Goal: Task Accomplishment & Management: Manage account settings

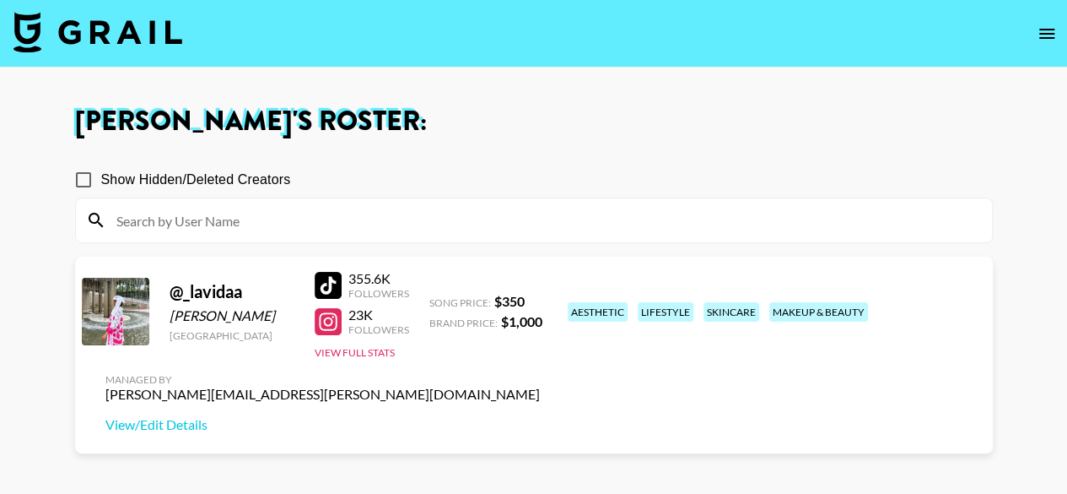
click at [1051, 39] on icon "open drawer" at bounding box center [1047, 34] width 20 height 20
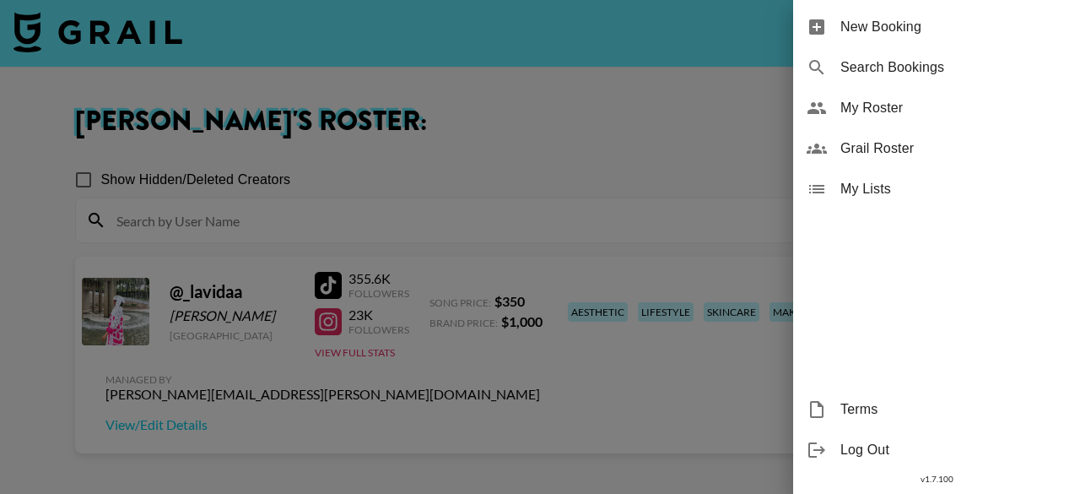
click at [875, 148] on span "Grail Roster" at bounding box center [953, 148] width 226 height 20
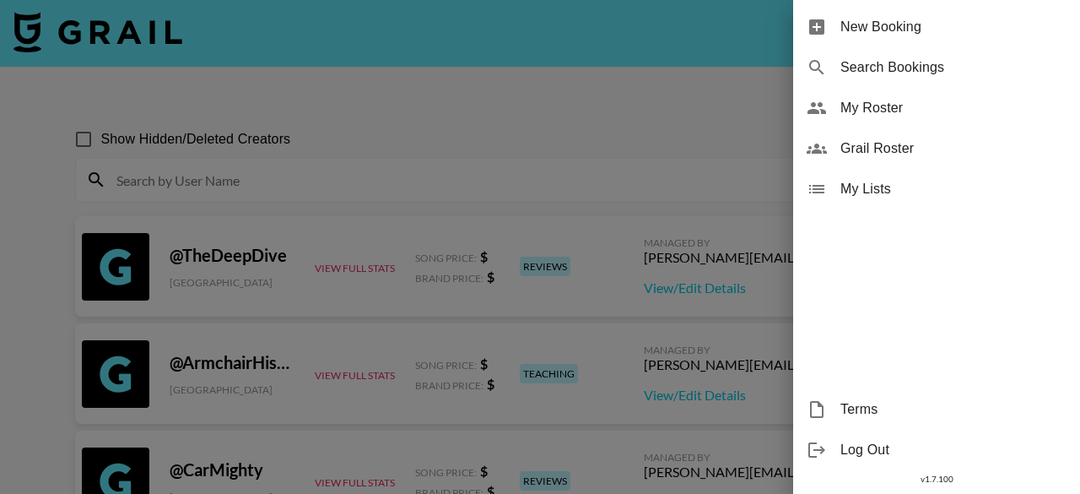
click at [440, 191] on div at bounding box center [540, 247] width 1080 height 494
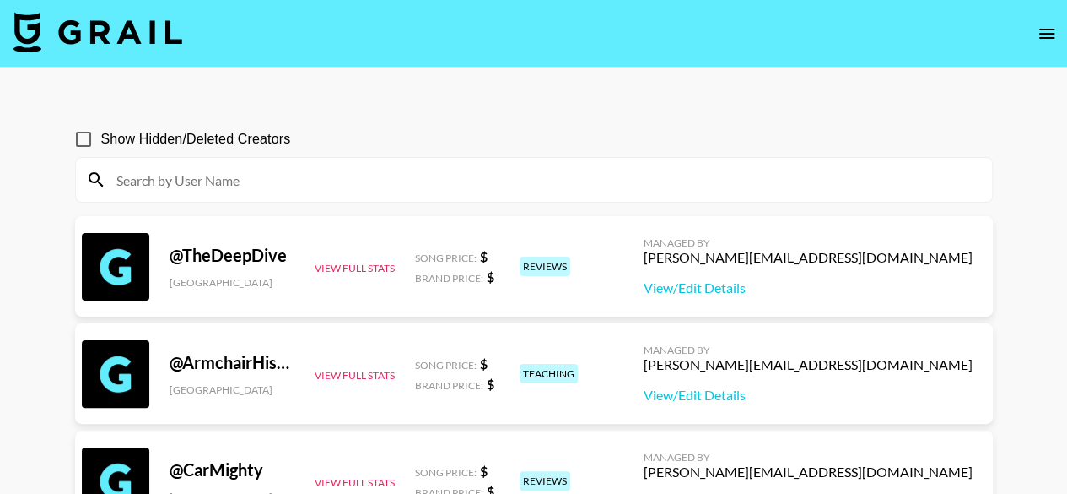
click at [440, 191] on input at bounding box center [544, 179] width 876 height 27
paste input "@giacanning"
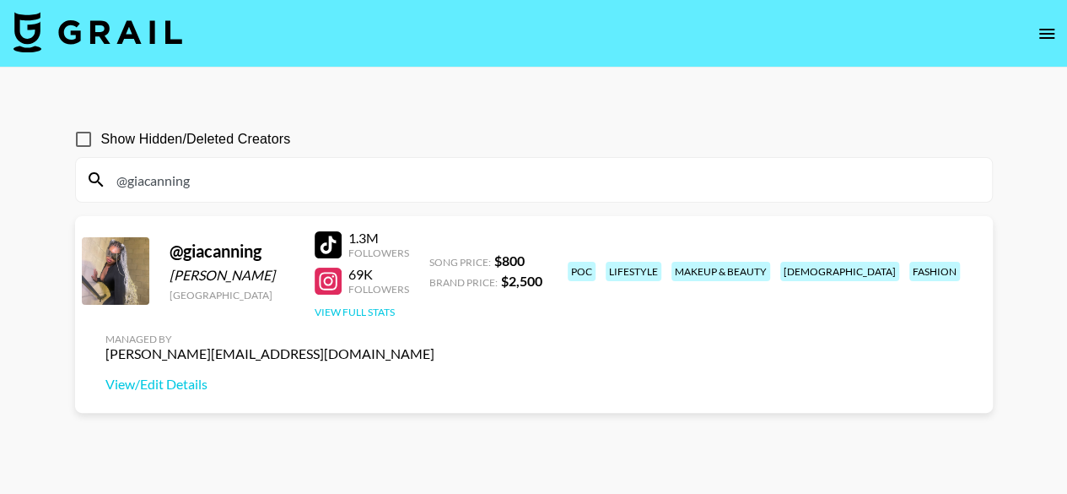
click at [370, 310] on button "View Full Stats" at bounding box center [355, 311] width 80 height 13
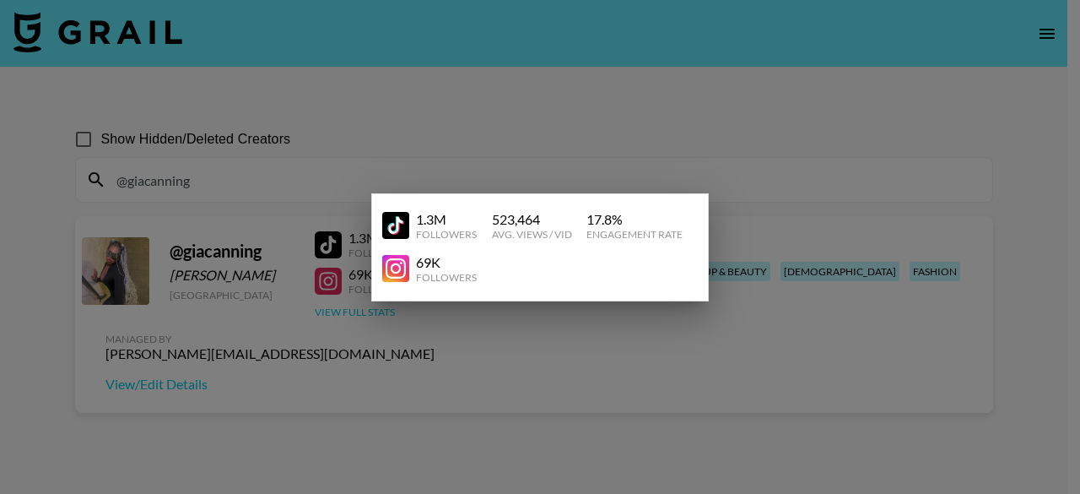
click at [370, 310] on div at bounding box center [540, 247] width 1080 height 494
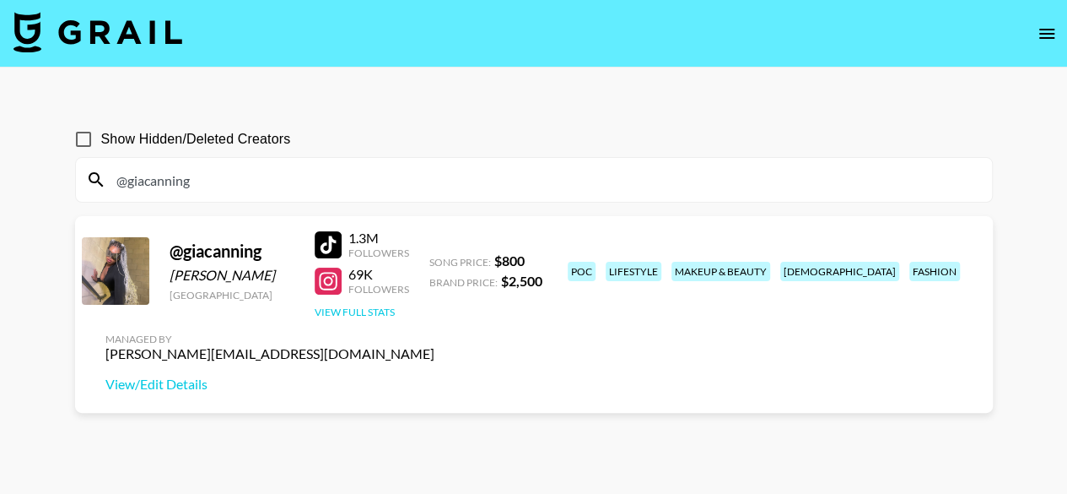
click at [370, 310] on button "View Full Stats" at bounding box center [355, 311] width 80 height 13
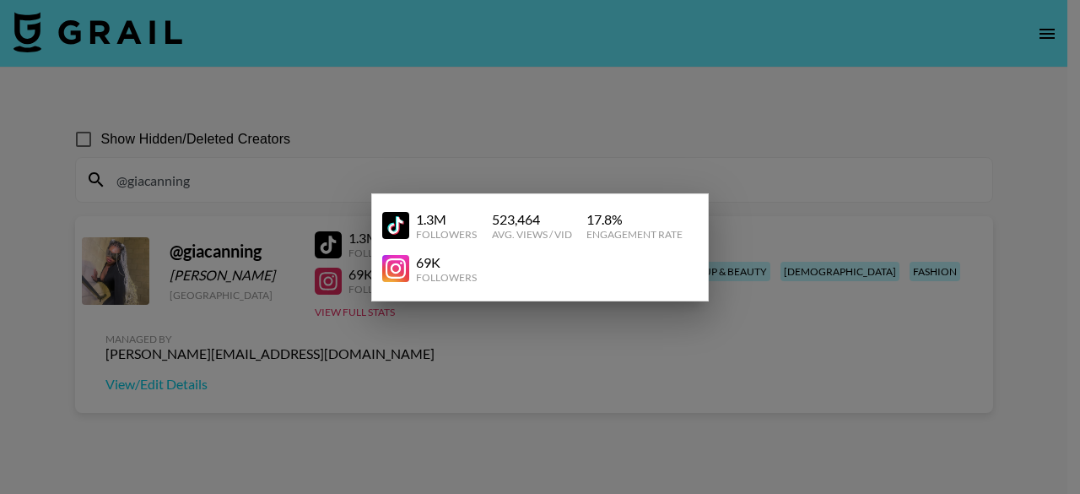
click at [798, 156] on div at bounding box center [540, 247] width 1080 height 494
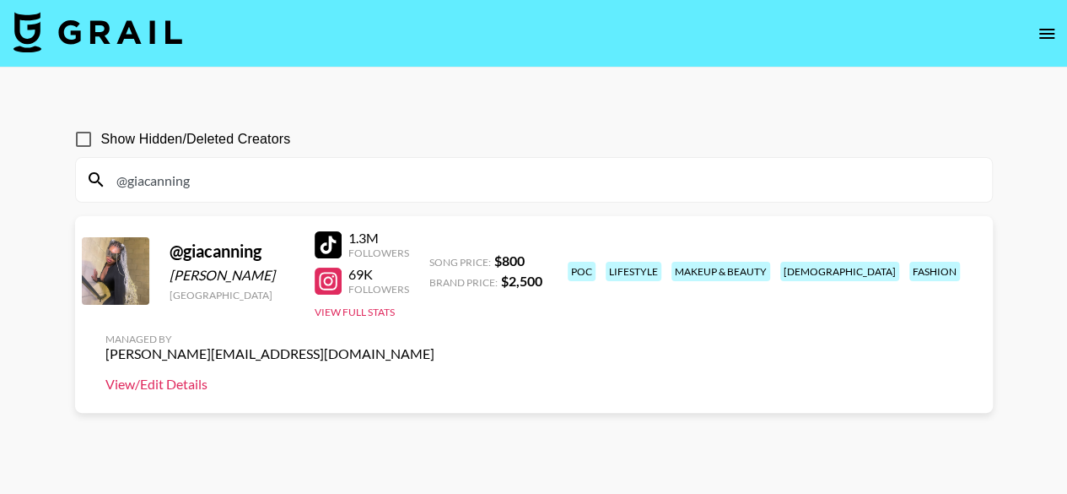
click at [434, 375] on link "View/Edit Details" at bounding box center [269, 383] width 329 height 17
click at [214, 182] on input "@giacanning" at bounding box center [544, 179] width 876 height 27
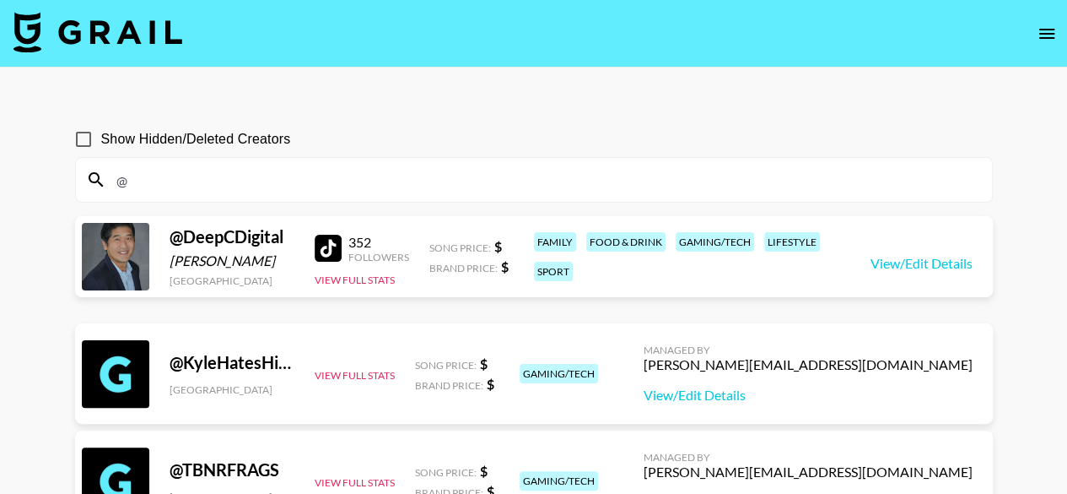
click at [214, 182] on input "@" at bounding box center [544, 179] width 876 height 27
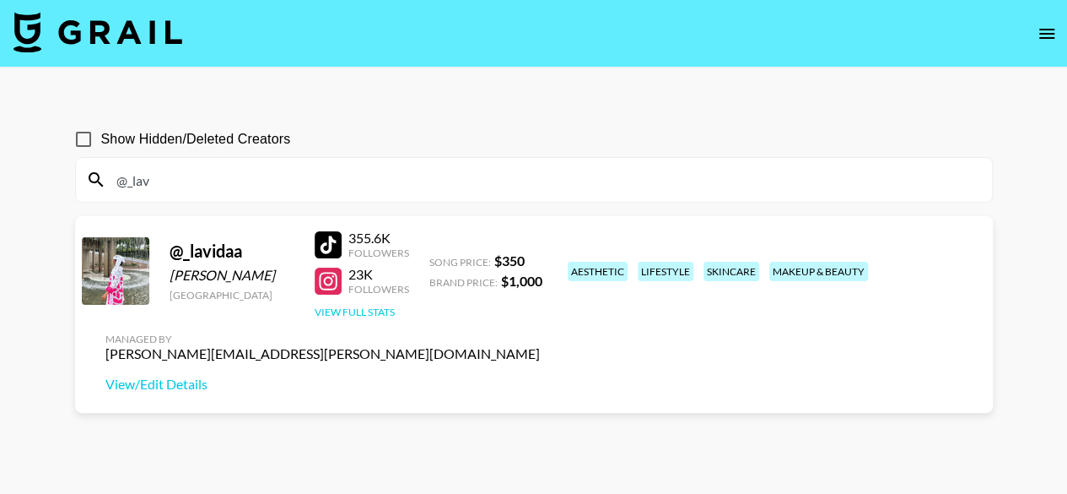
type input "@_lav"
click at [376, 310] on button "View Full Stats" at bounding box center [355, 311] width 80 height 13
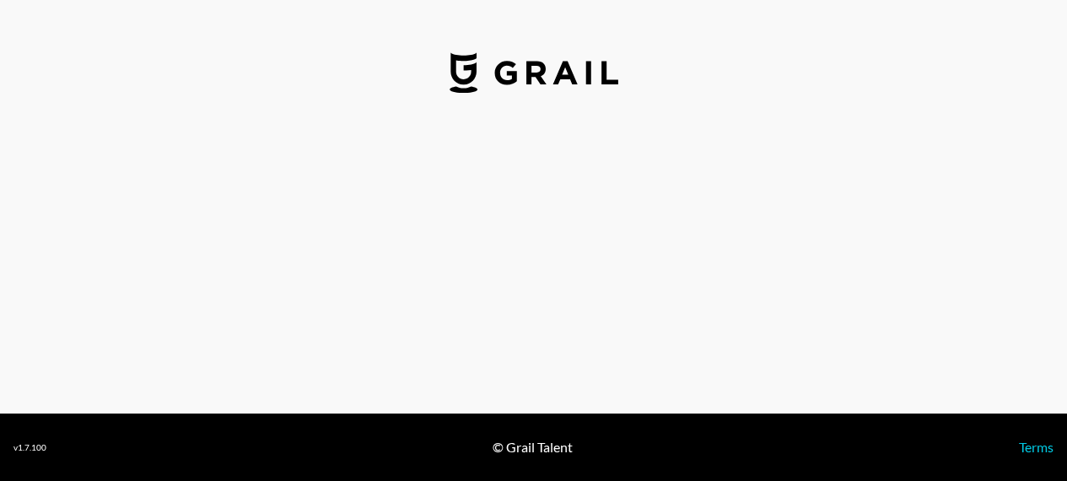
select select "USD"
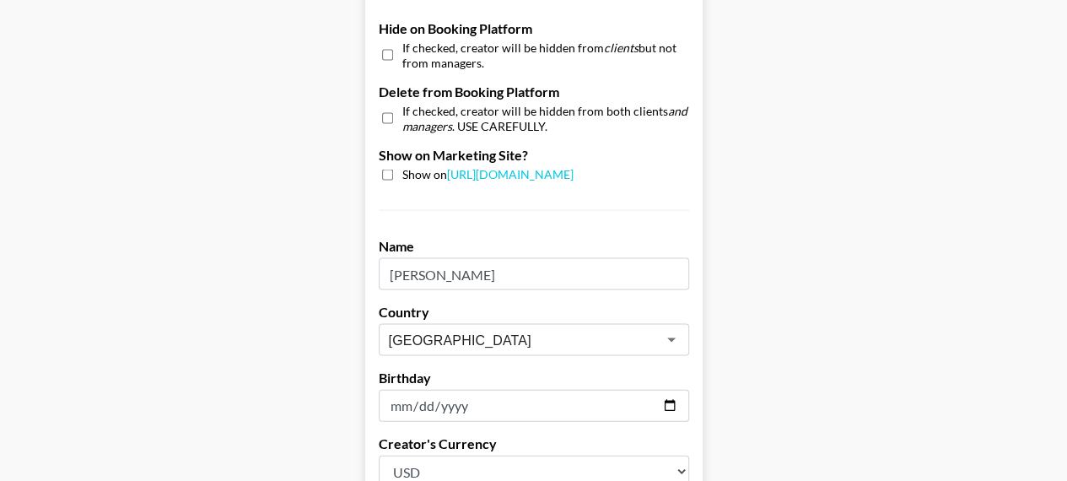
scroll to position [1637, 0]
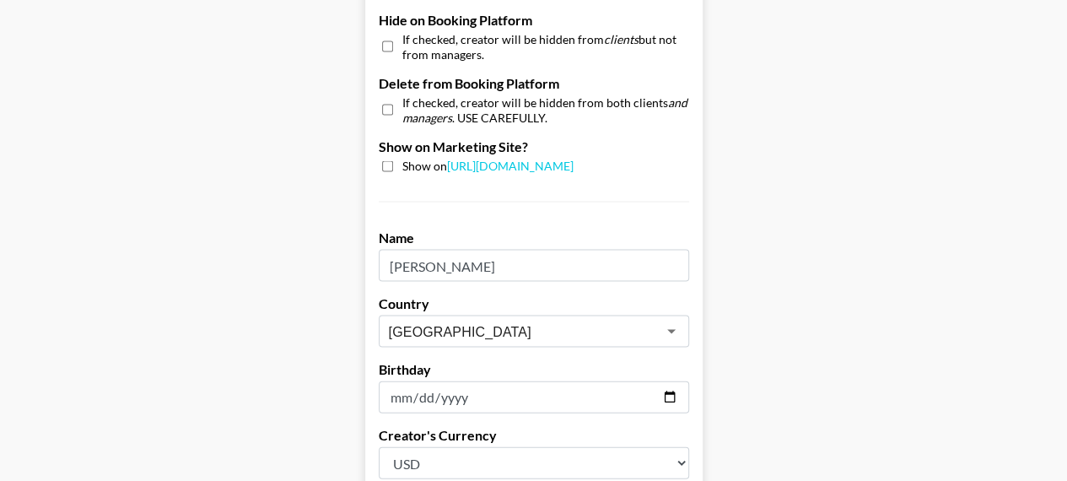
click at [391, 161] on input "checkbox" at bounding box center [387, 166] width 11 height 11
checkbox input "true"
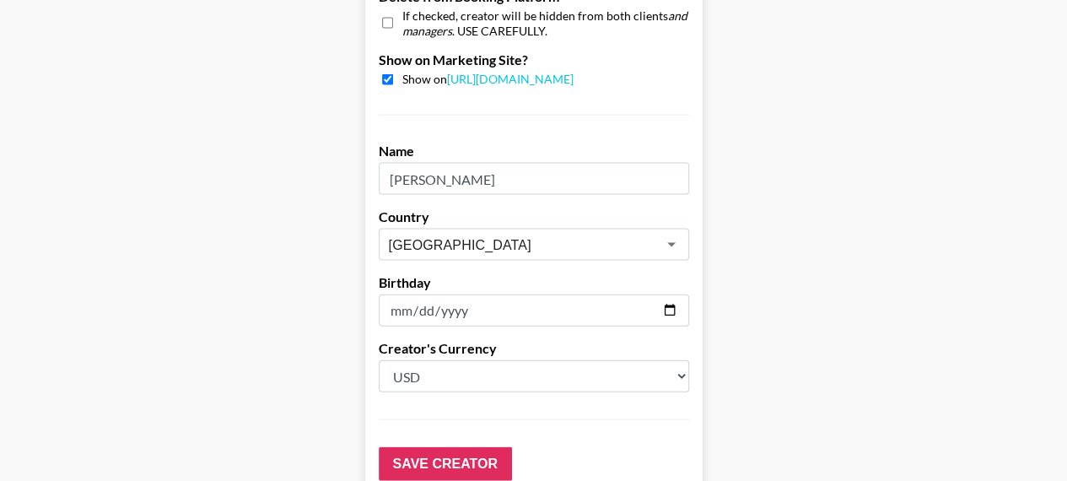
scroll to position [1726, 0]
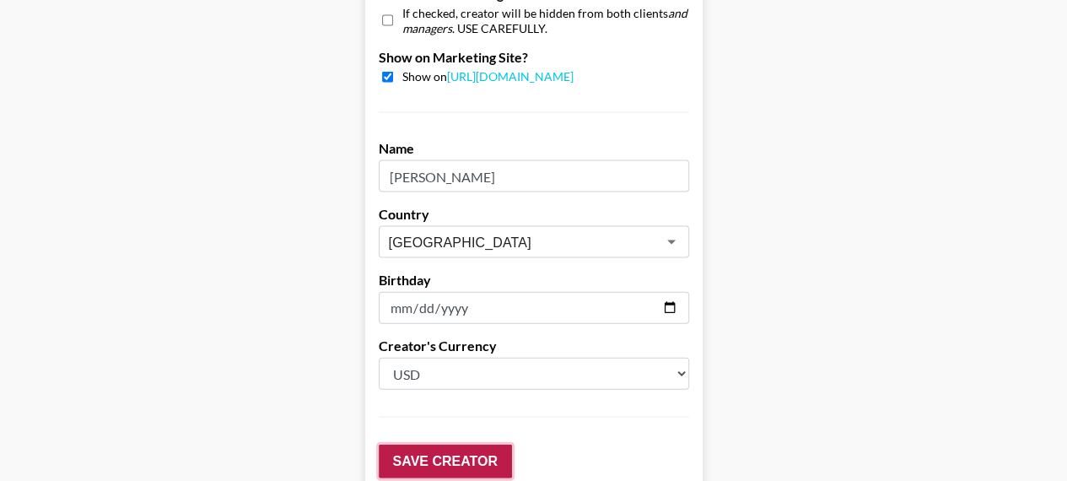
click at [440, 445] on input "Save Creator" at bounding box center [445, 462] width 133 height 34
